Goal: Information Seeking & Learning: Check status

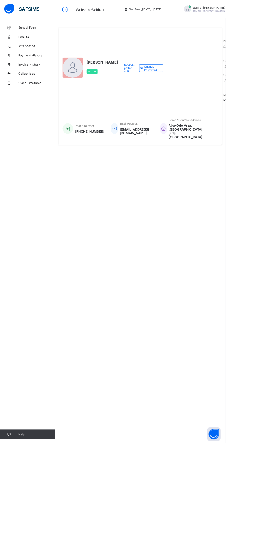
click at [236, 129] on div "[PERSON_NAME] Active Request profile edit Change email Change Password" at bounding box center [169, 84] width 185 height 90
click at [178, 88] on span "Change Password" at bounding box center [187, 84] width 19 height 9
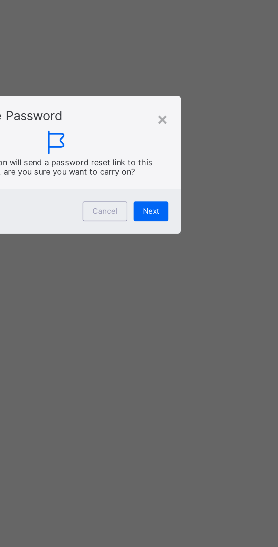
click at [189, 257] on div "×" at bounding box center [186, 253] width 5 height 10
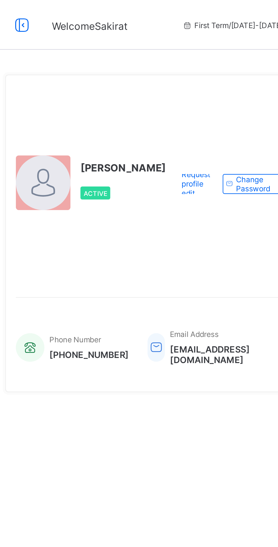
click at [153, 7] on div "First Term / [DATE]-[DATE]" at bounding box center [176, 11] width 85 height 23
click at [155, 13] on div "First Term / [DATE]-[DATE]" at bounding box center [176, 11] width 85 height 23
click at [170, 8] on div "First Term / [DATE]-[DATE]" at bounding box center [176, 11] width 85 height 23
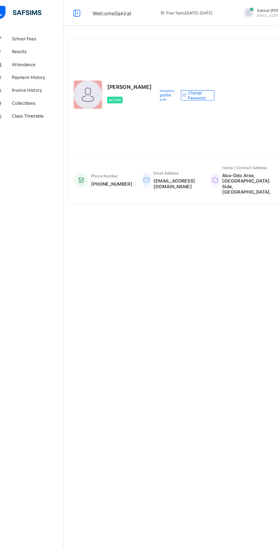
click at [112, 94] on div "Active" at bounding box center [126, 88] width 39 height 12
click at [152, 174] on div "Email Address sakiratyusuf216@gmail.com" at bounding box center [163, 158] width 52 height 31
click at [178, 157] on span at bounding box center [169, 156] width 42 height 2
click at [186, 174] on div "Email Address sakiratyusuf216@gmail.com" at bounding box center [163, 158] width 52 height 31
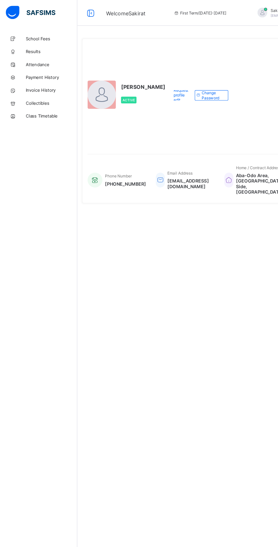
click at [30, 47] on span "Results" at bounding box center [45, 45] width 45 height 5
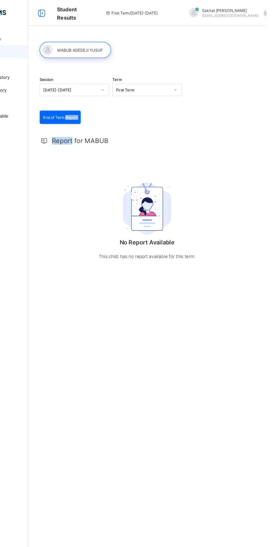
click at [153, 12] on span "First Term / [DATE]-[DATE]" at bounding box center [159, 11] width 46 height 4
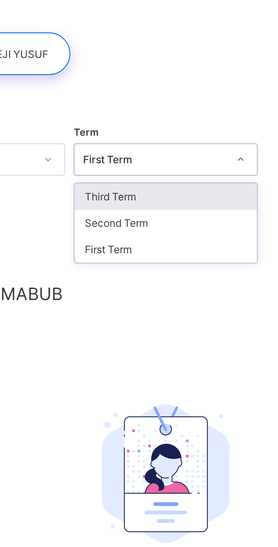
click at [152, 92] on div "Third Term" at bounding box center [173, 91] width 61 height 9
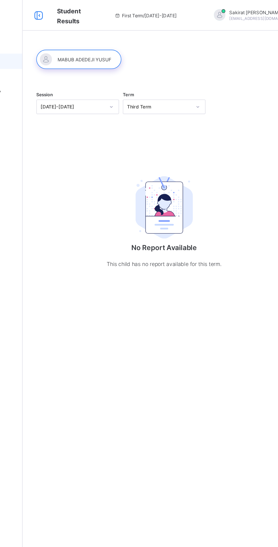
click at [175, 158] on img at bounding box center [173, 154] width 43 height 47
click at [180, 158] on img at bounding box center [173, 154] width 43 height 47
click at [143, 13] on span "First Term / [DATE]-[DATE]" at bounding box center [159, 11] width 46 height 4
click at [155, 11] on span "First Term / [DATE]-[DATE]" at bounding box center [159, 11] width 46 height 4
click at [145, 12] on span "First Term / [DATE]-[DATE]" at bounding box center [159, 11] width 46 height 4
